Goal: Task Accomplishment & Management: Manage account settings

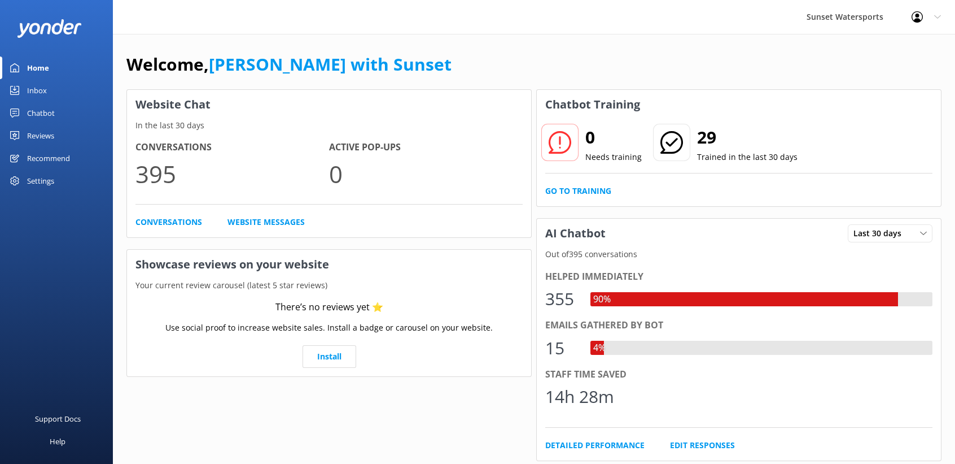
click at [45, 81] on div "Inbox" at bounding box center [37, 90] width 20 height 23
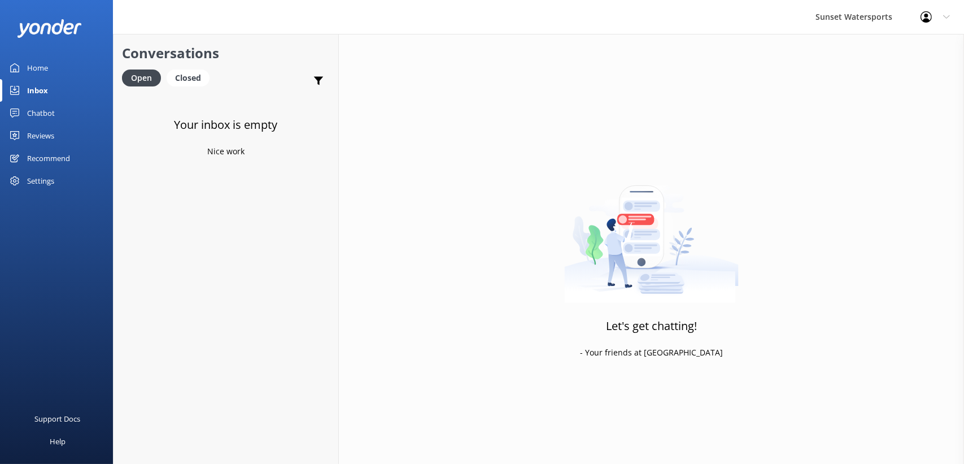
click at [42, 119] on div "Chatbot" at bounding box center [41, 113] width 28 height 23
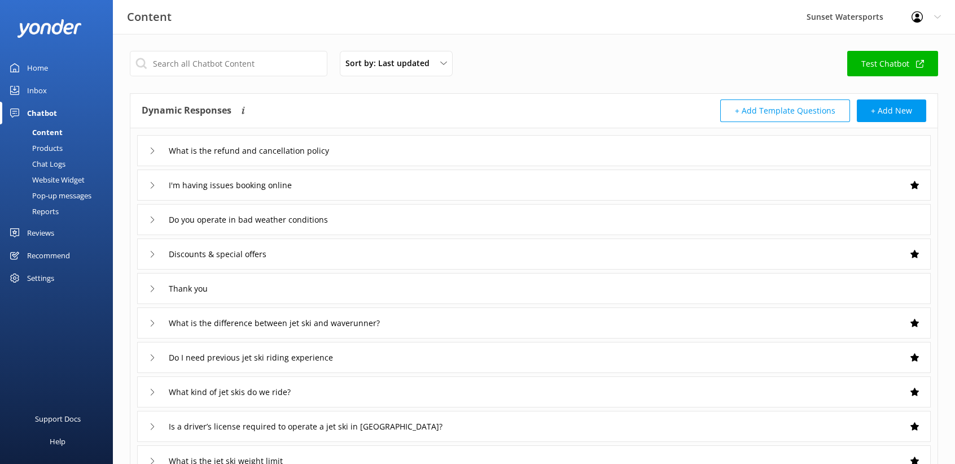
click at [41, 91] on div "Inbox" at bounding box center [37, 90] width 20 height 23
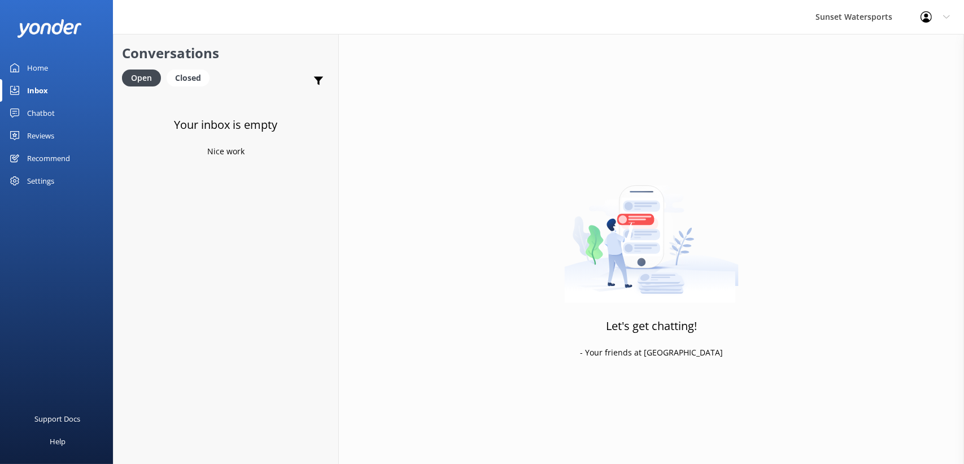
click at [48, 133] on div "Reviews" at bounding box center [40, 135] width 27 height 23
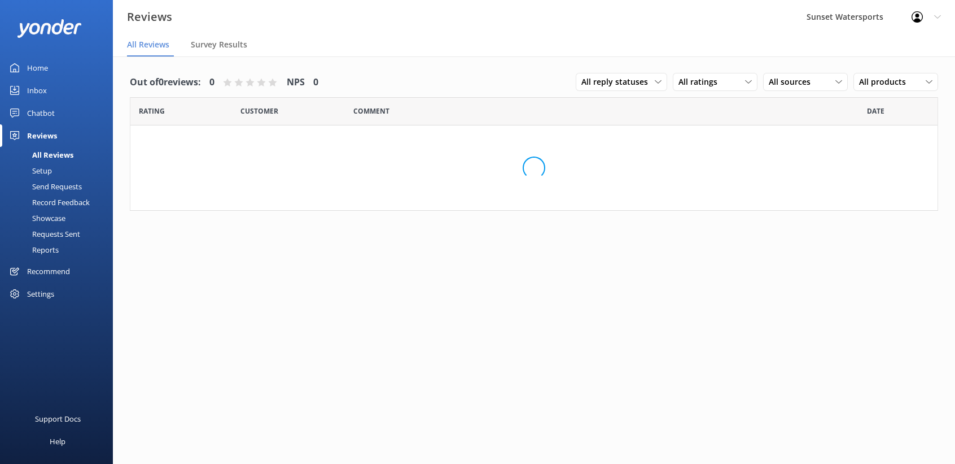
click at [33, 90] on div "Inbox" at bounding box center [37, 90] width 20 height 23
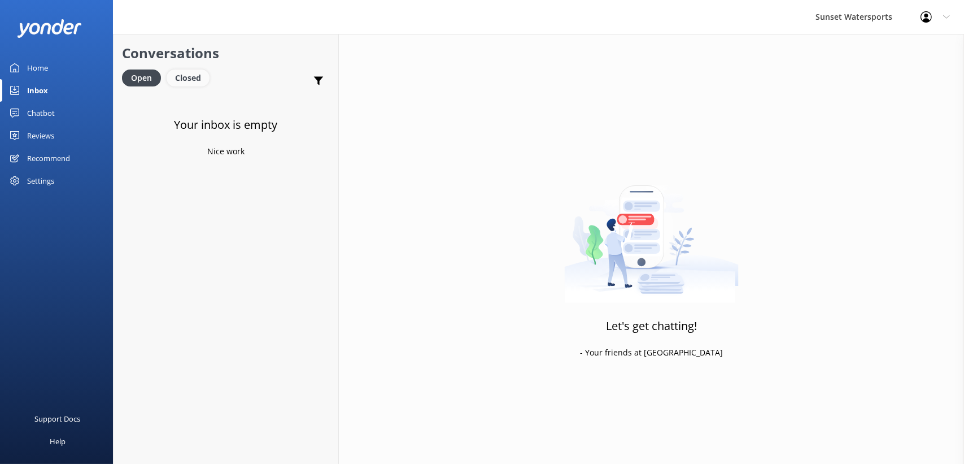
click at [199, 81] on div "Closed" at bounding box center [188, 77] width 43 height 17
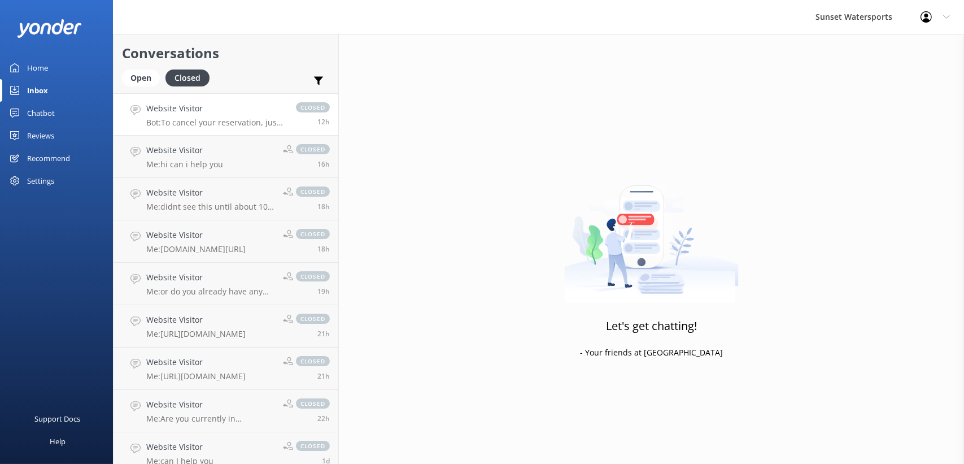
click at [229, 108] on h4 "Website Visitor" at bounding box center [215, 108] width 138 height 12
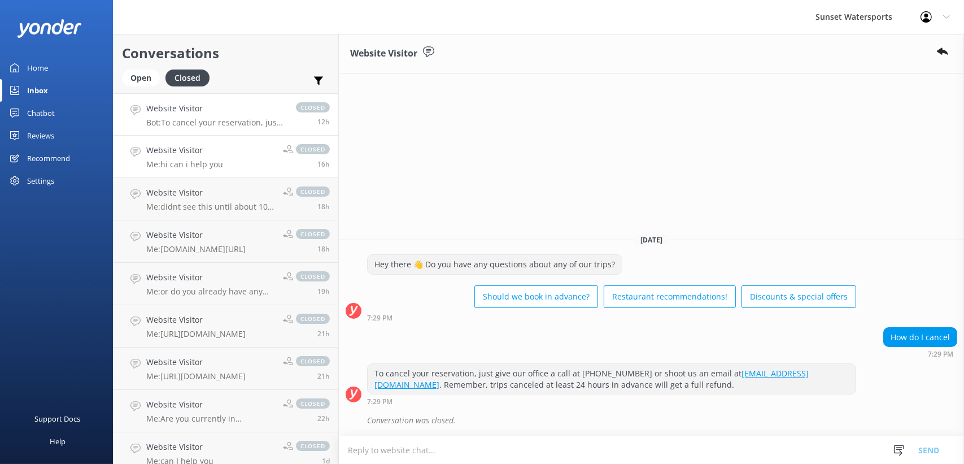
click at [159, 144] on h4 "Website Visitor" at bounding box center [184, 150] width 77 height 12
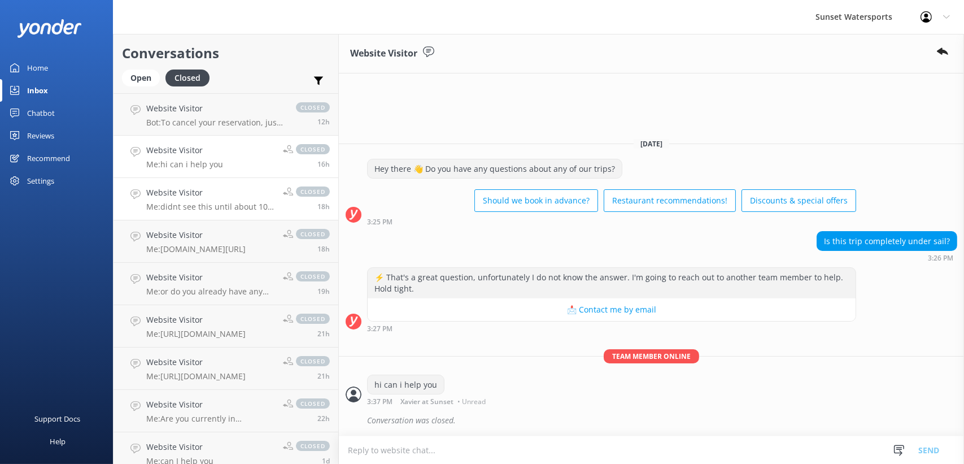
click at [229, 202] on p "Me: didnt see this until about 10 min ago but I did call and texted her" at bounding box center [210, 207] width 128 height 10
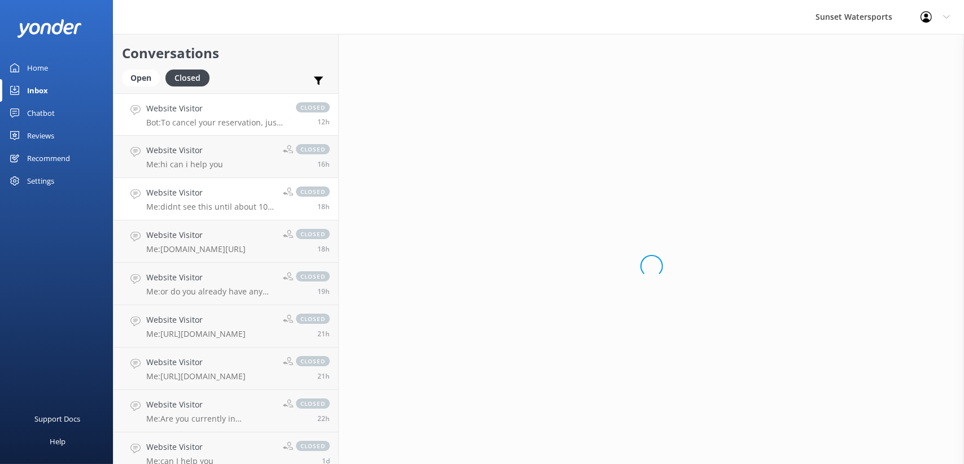
click at [202, 128] on link "Website Visitor Bot: To cancel your reservation, just give our office a call at…" at bounding box center [226, 114] width 225 height 42
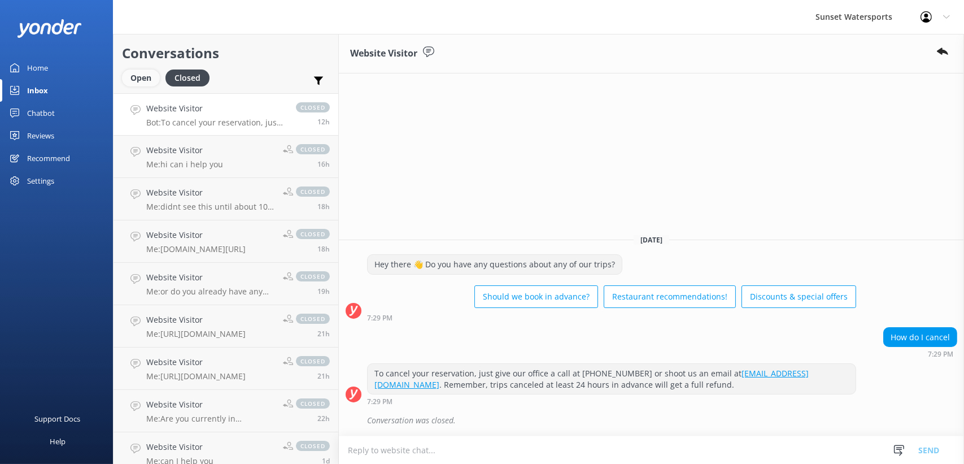
click at [145, 73] on div "Open" at bounding box center [141, 77] width 38 height 17
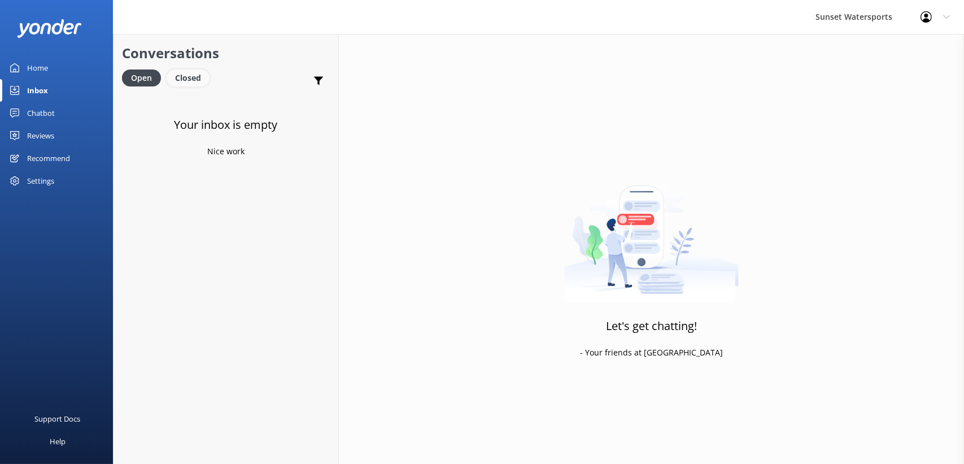
click at [198, 78] on div "Closed" at bounding box center [188, 77] width 43 height 17
click at [164, 78] on link "Open" at bounding box center [143, 77] width 43 height 12
drag, startPoint x: 193, startPoint y: 75, endPoint x: 178, endPoint y: 82, distance: 15.9
click at [193, 75] on div "Closed" at bounding box center [188, 77] width 43 height 17
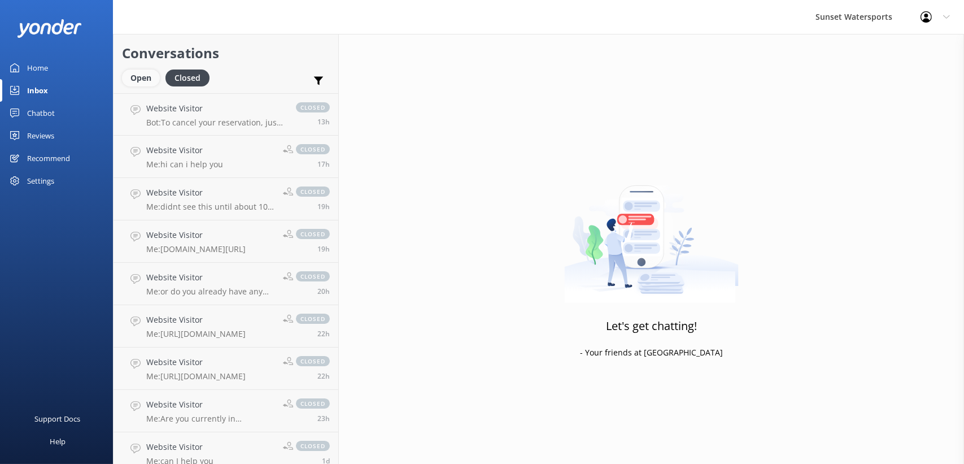
click at [143, 81] on div "Open" at bounding box center [141, 77] width 38 height 17
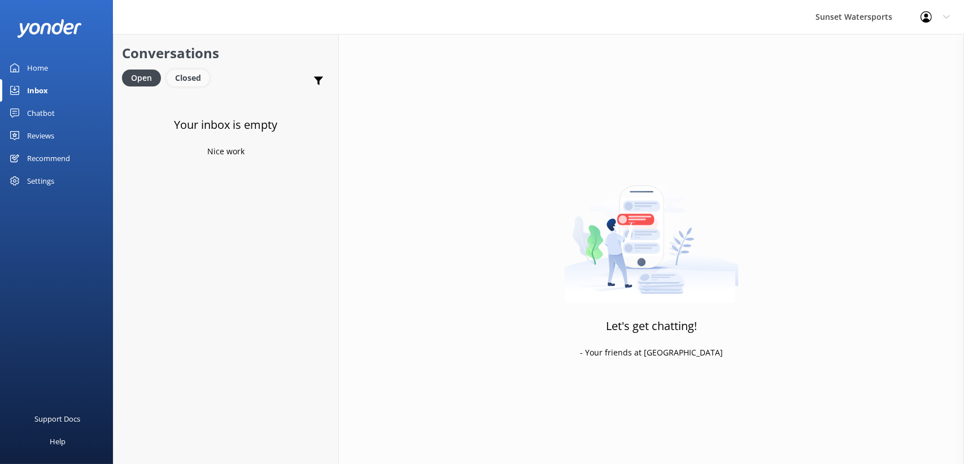
click at [185, 77] on div "Closed" at bounding box center [188, 77] width 43 height 17
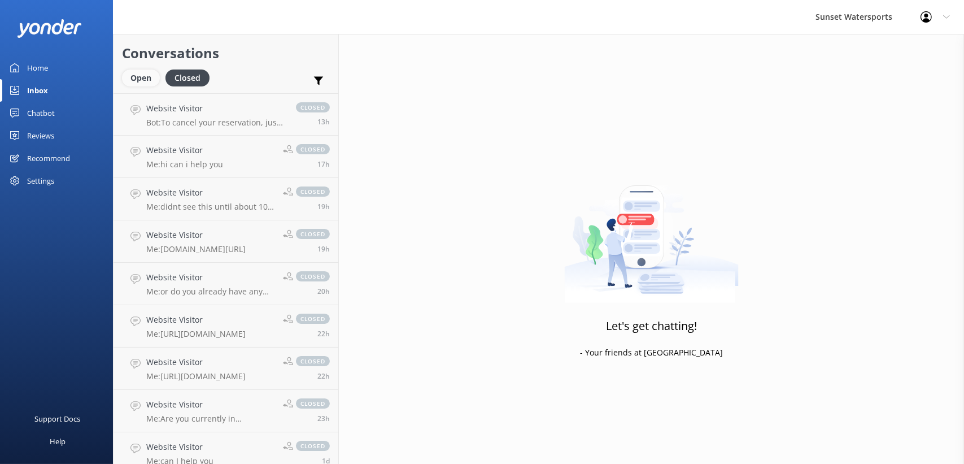
click at [141, 78] on div "Open" at bounding box center [141, 77] width 38 height 17
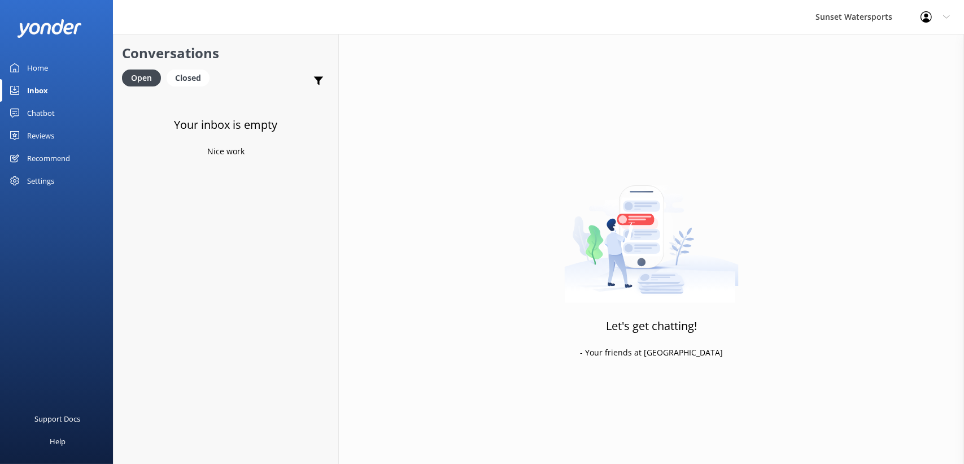
click at [181, 68] on div "Conversations Open Closed Important Assigned to me Unassigned" at bounding box center [226, 63] width 225 height 59
click at [177, 75] on div "Closed" at bounding box center [188, 77] width 43 height 17
click at [134, 78] on div "Open" at bounding box center [141, 77] width 38 height 17
click at [174, 80] on div "Closed" at bounding box center [188, 77] width 43 height 17
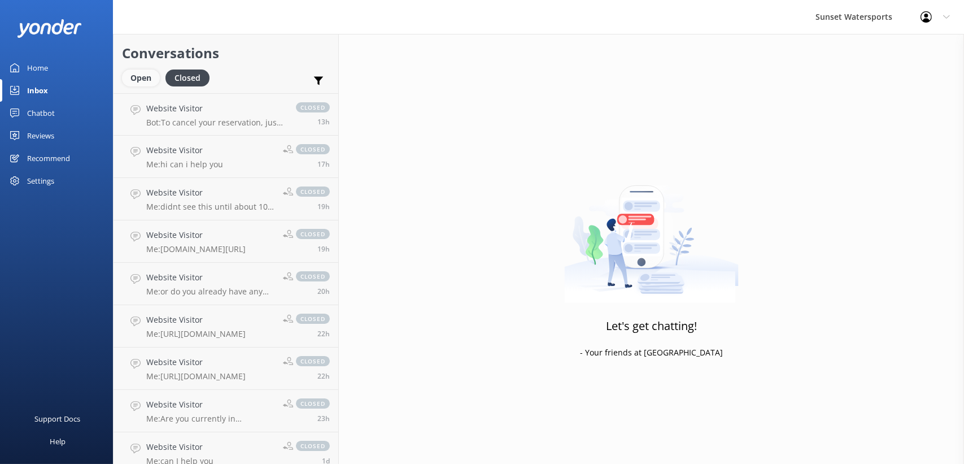
click at [149, 82] on div "Open" at bounding box center [141, 77] width 38 height 17
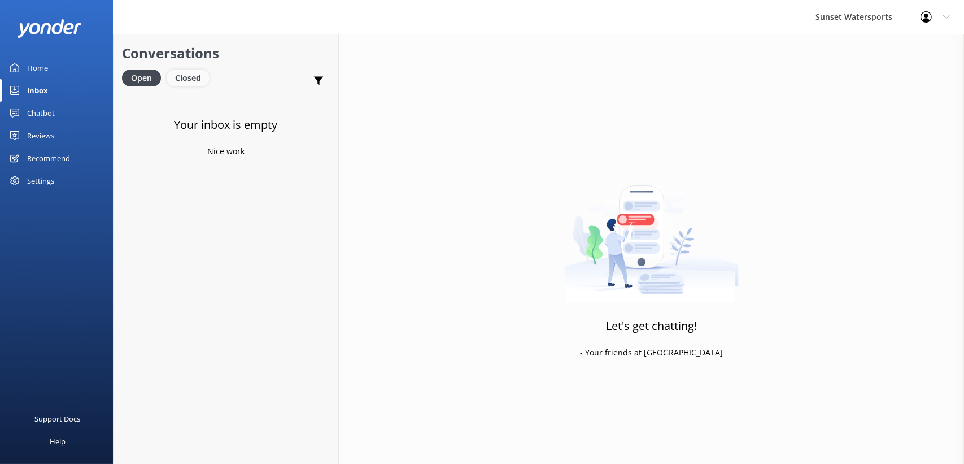
click at [204, 78] on div "Closed" at bounding box center [188, 77] width 43 height 17
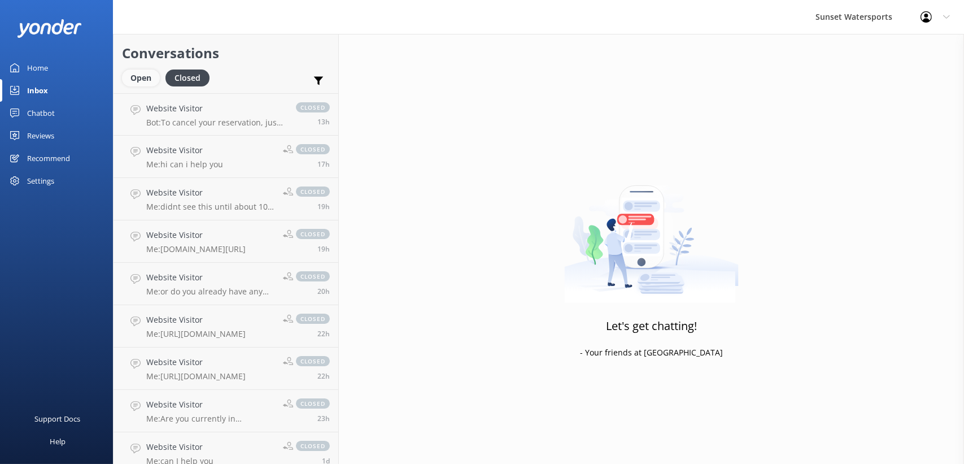
click at [128, 76] on div "Open" at bounding box center [141, 77] width 38 height 17
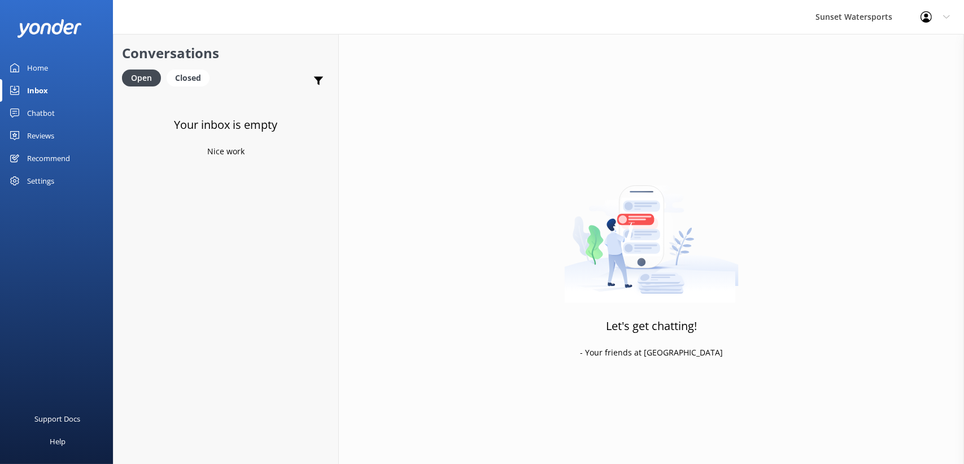
click at [68, 247] on div "Support Docs Help" at bounding box center [56, 348] width 113 height 232
